Goal: Navigation & Orientation: Find specific page/section

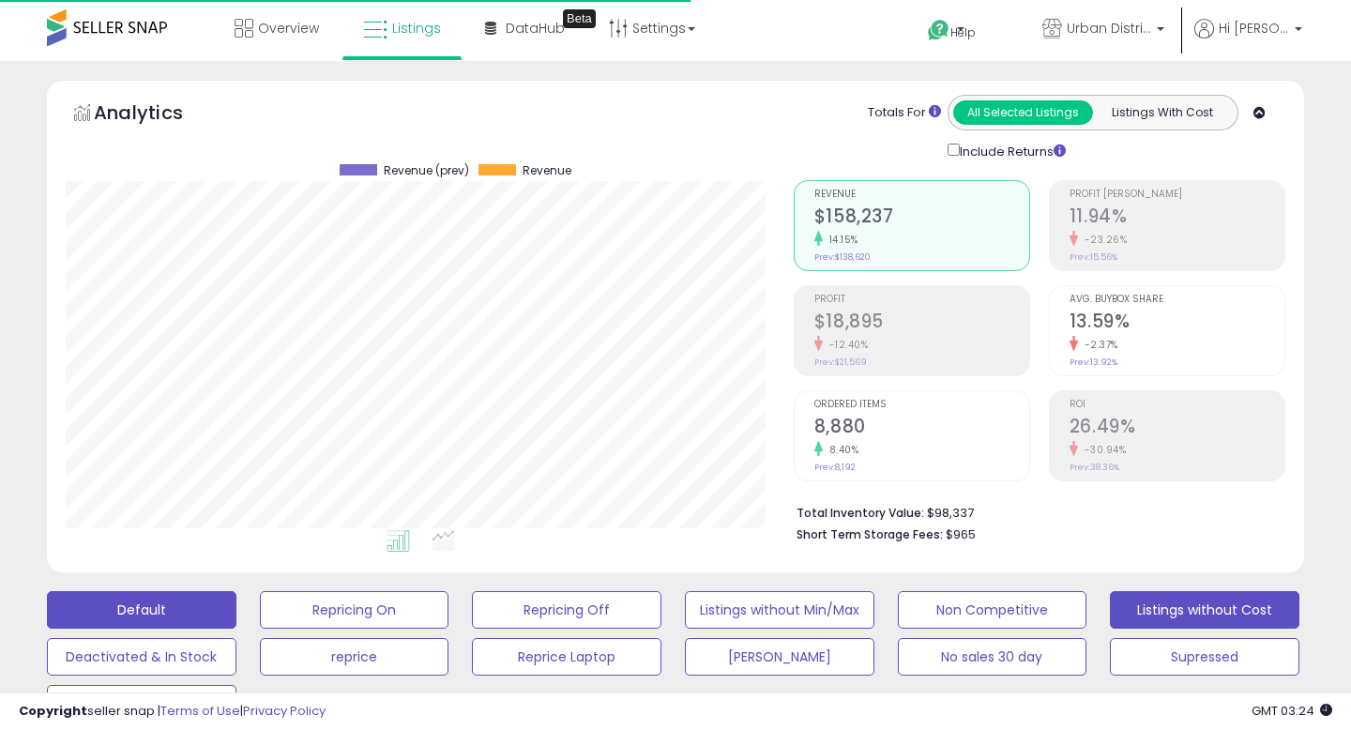
click at [1172, 591] on button "Listings without Cost" at bounding box center [1205, 610] width 190 height 38
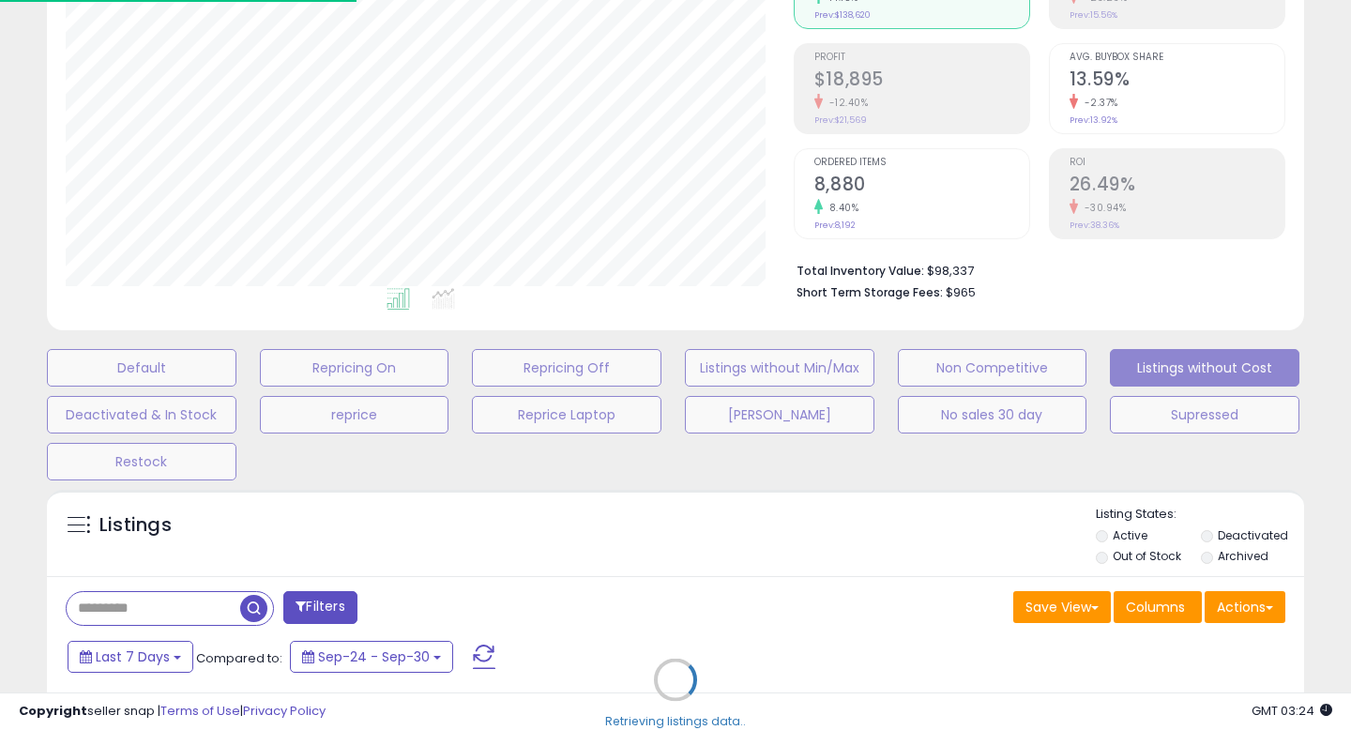
scroll to position [385, 727]
select select "**"
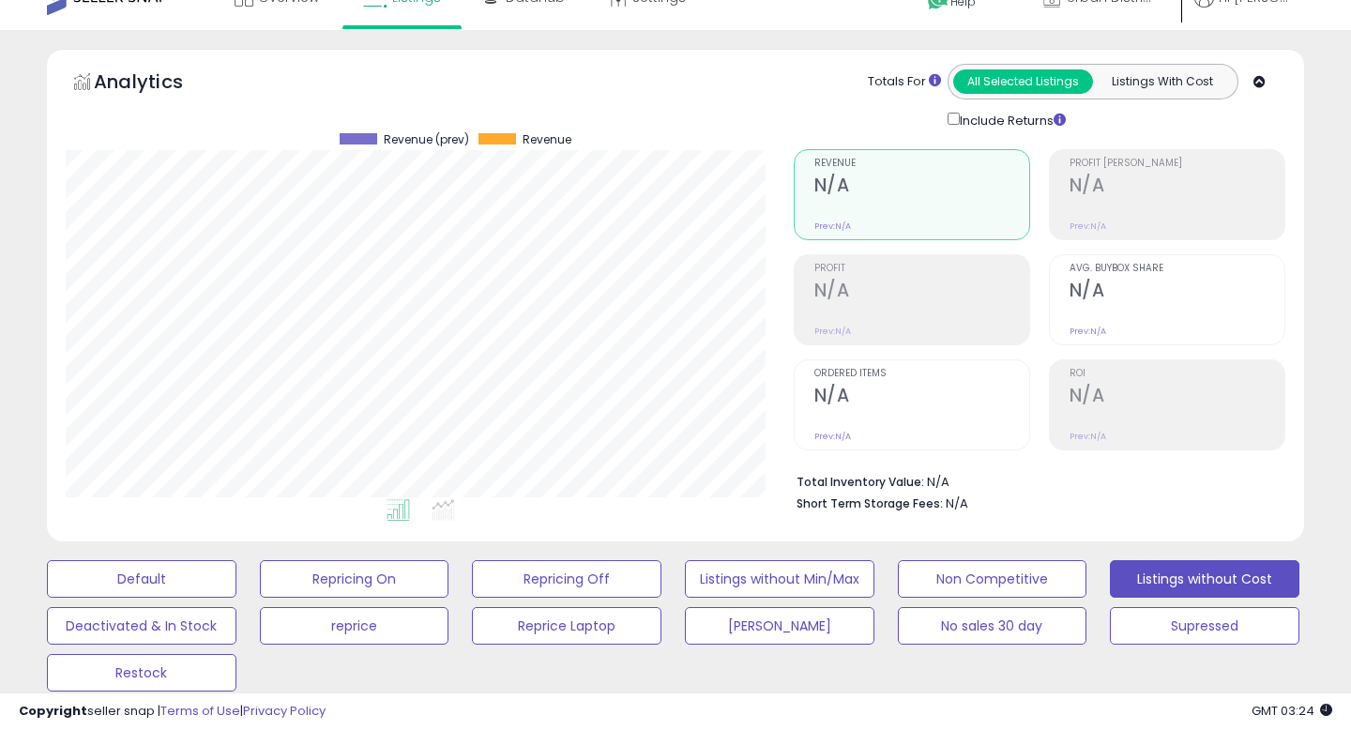
scroll to position [0, 0]
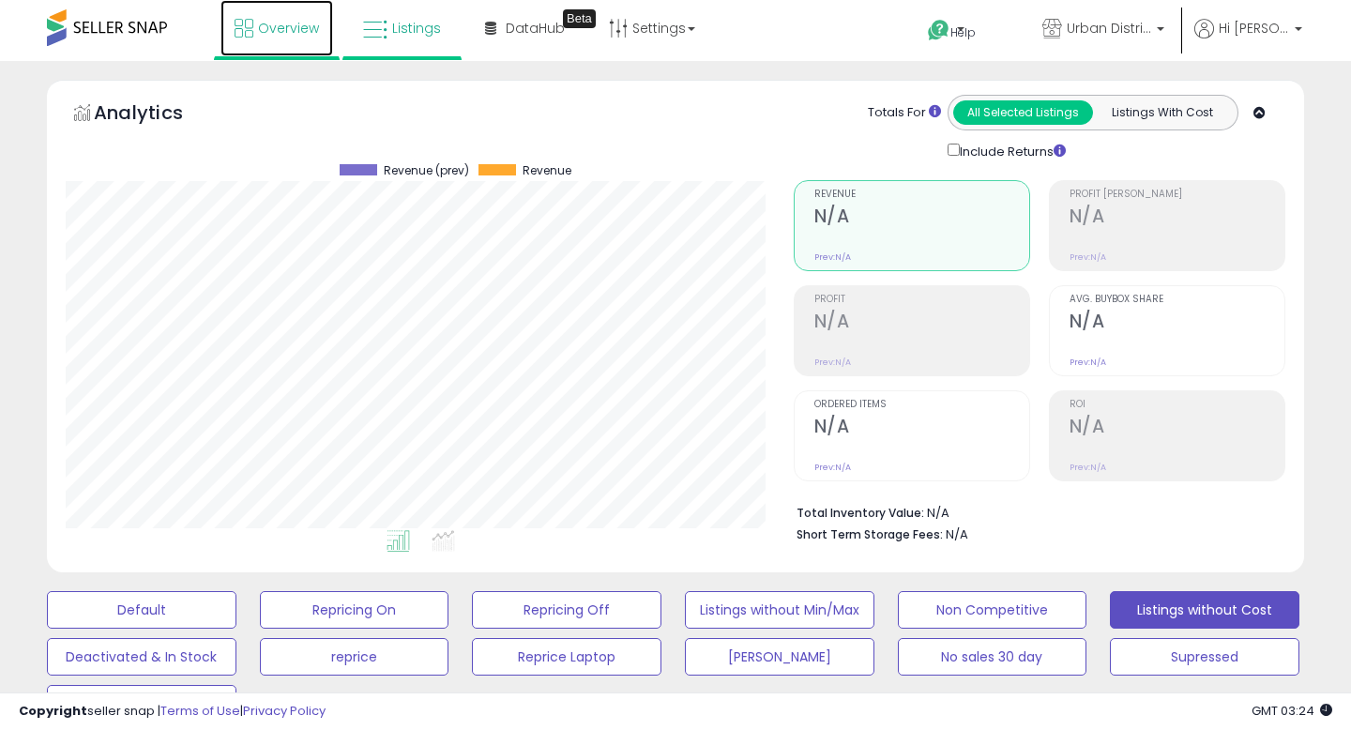
click at [288, 38] on link "Overview" at bounding box center [277, 28] width 113 height 56
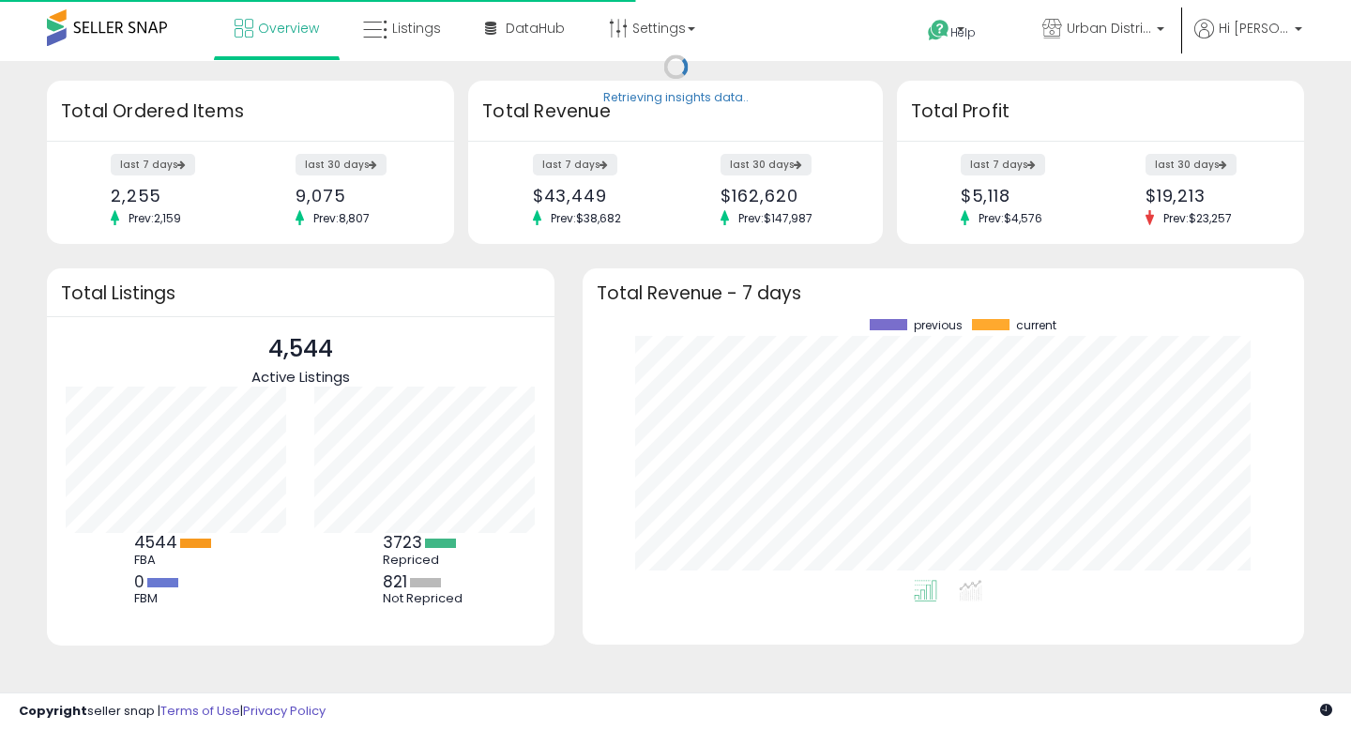
scroll to position [261, 684]
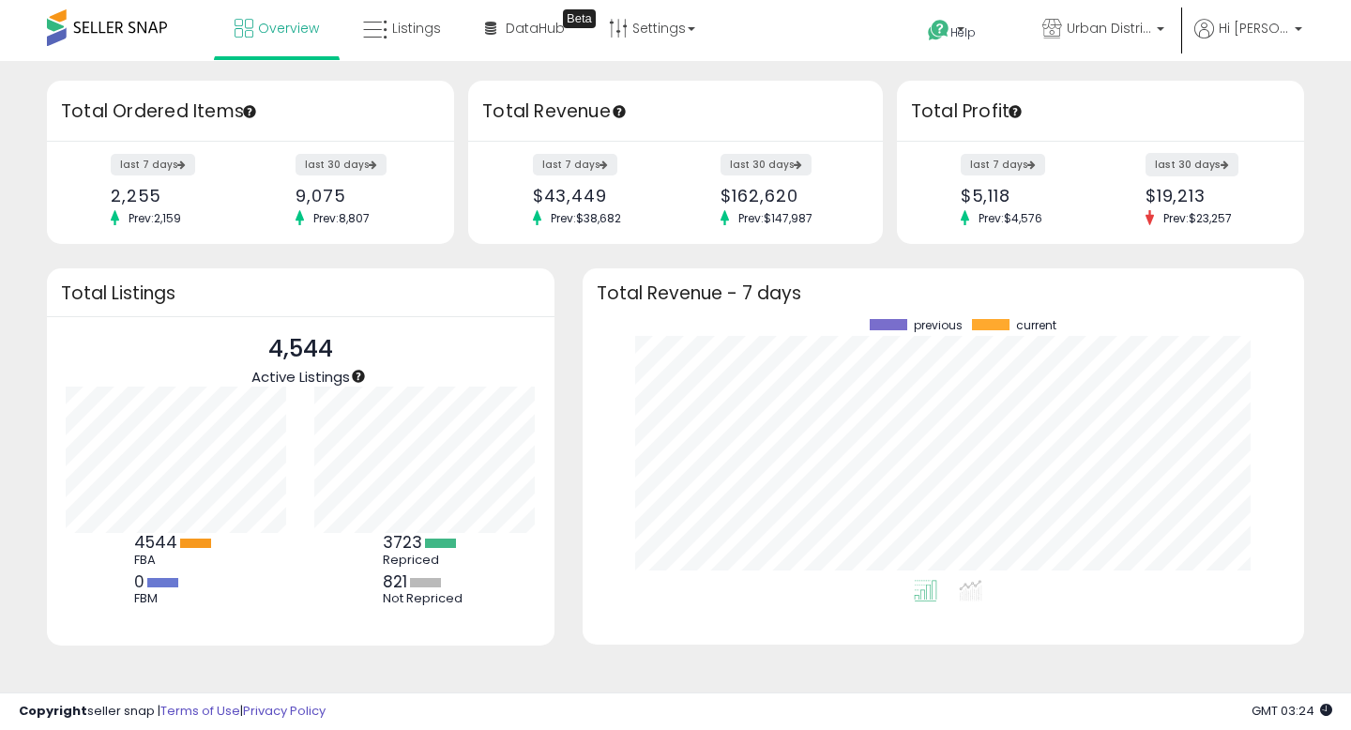
click at [1172, 160] on label "last 30 days" at bounding box center [1192, 164] width 93 height 23
click at [1198, 157] on label "last 30 days" at bounding box center [1192, 164] width 93 height 23
